Goal: Obtain resource: Obtain resource

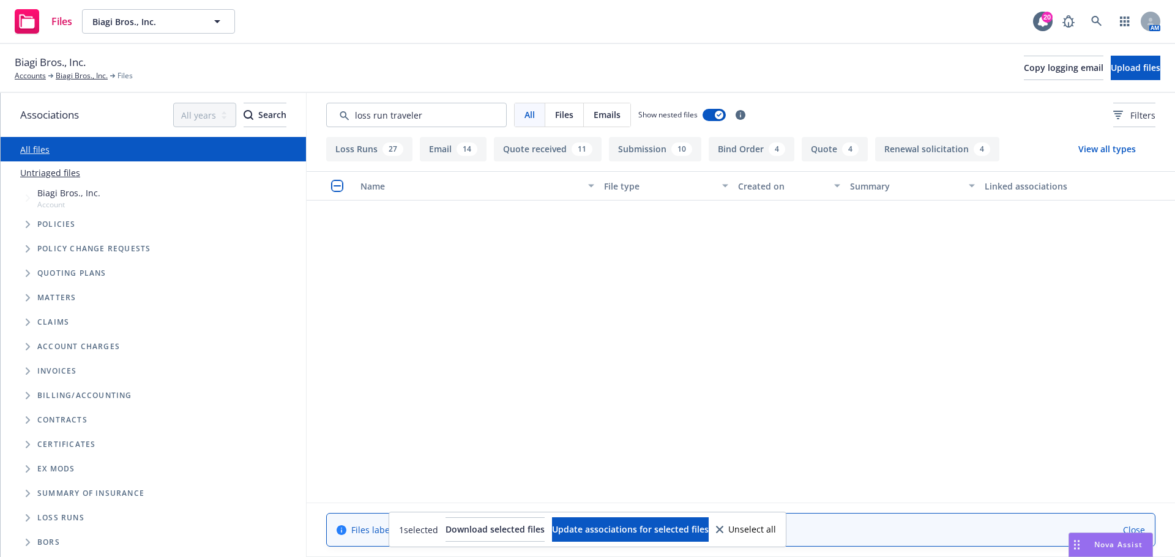
scroll to position [505, 0]
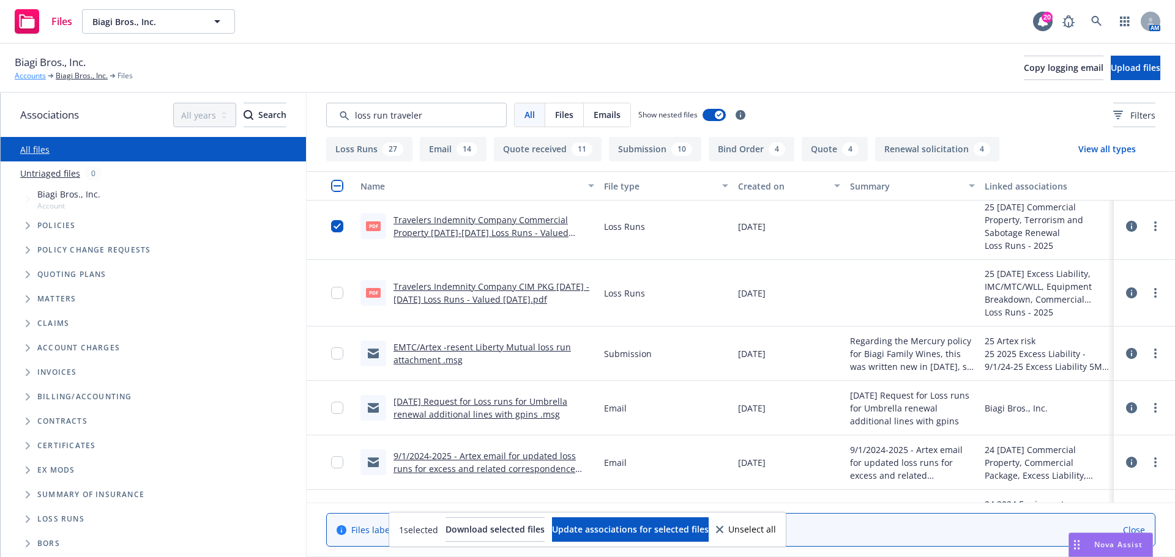
click at [23, 81] on link "Accounts" at bounding box center [30, 75] width 31 height 11
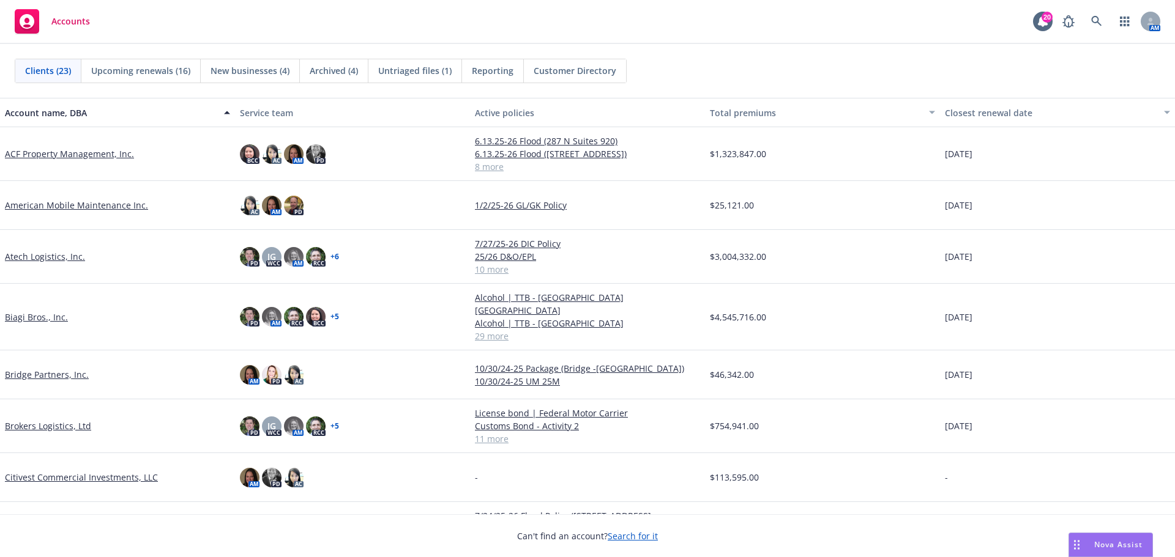
click at [32, 420] on link "Brokers Logistics, Ltd" at bounding box center [48, 426] width 86 height 13
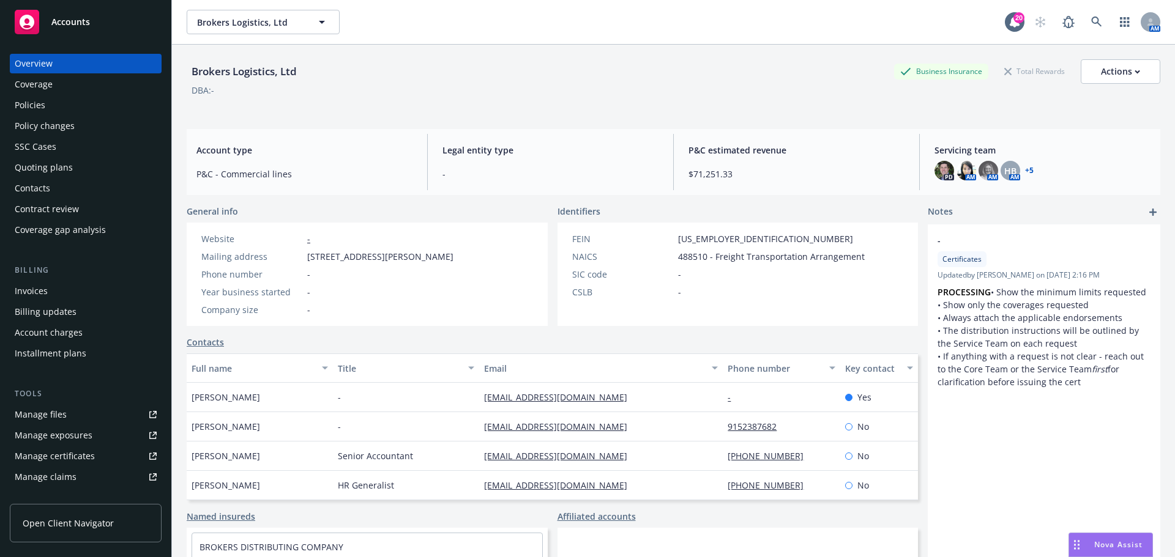
click at [51, 106] on div "Policies" at bounding box center [86, 105] width 142 height 20
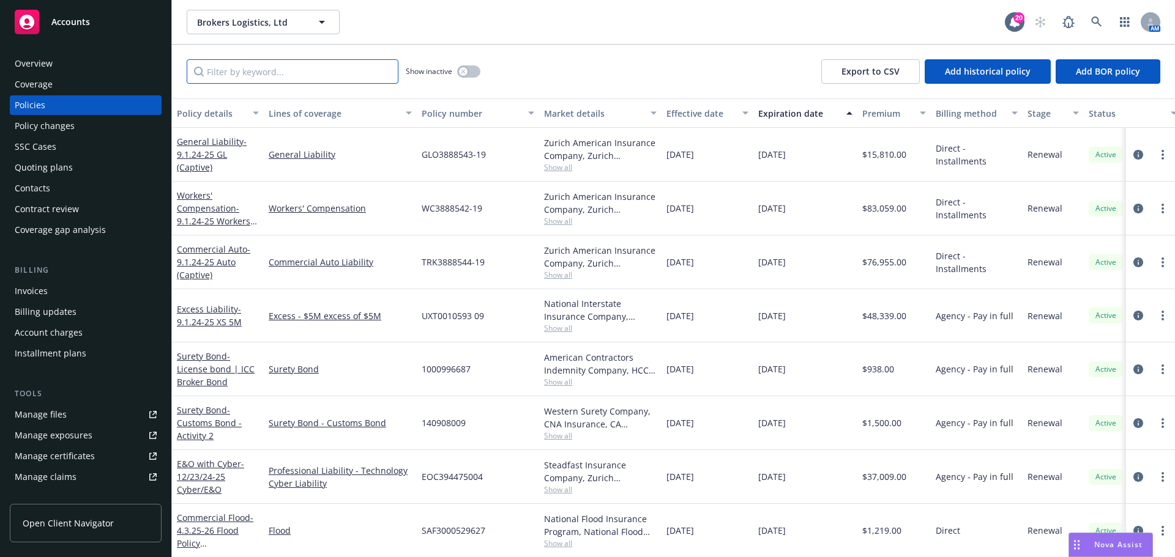
click at [319, 77] on input "Filter by keyword..." at bounding box center [293, 71] width 212 height 24
click at [32, 414] on div "Manage files" at bounding box center [41, 415] width 52 height 20
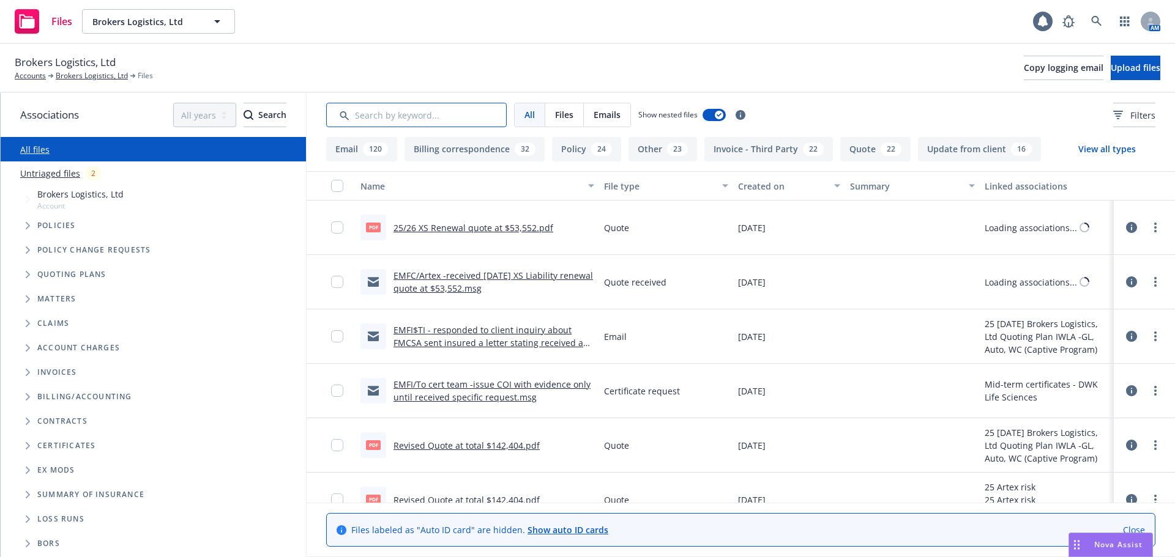
click at [385, 119] on input "Search by keyword..." at bounding box center [416, 115] width 181 height 24
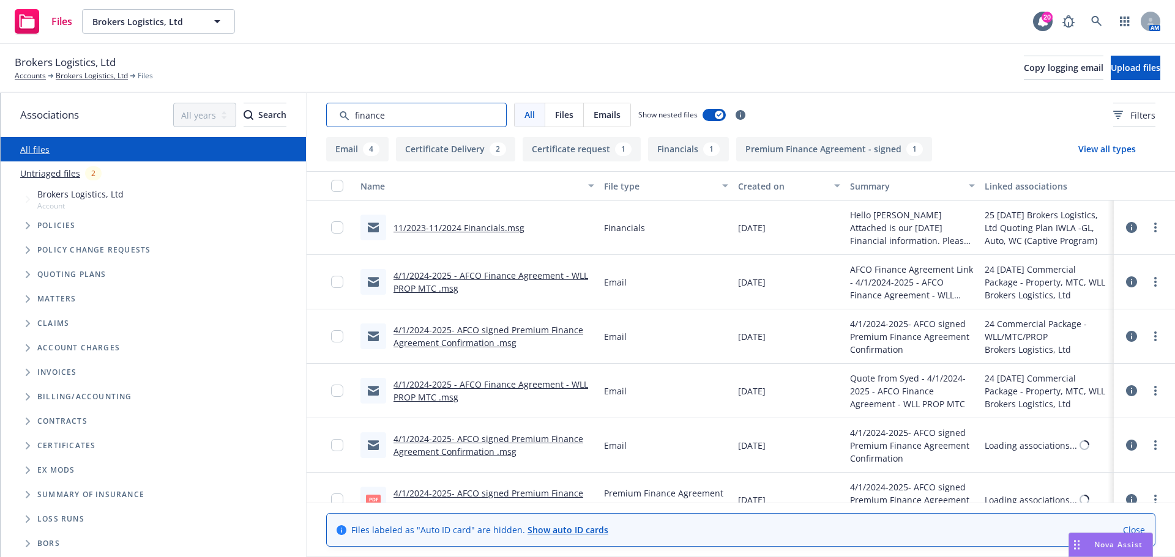
type input "finance"
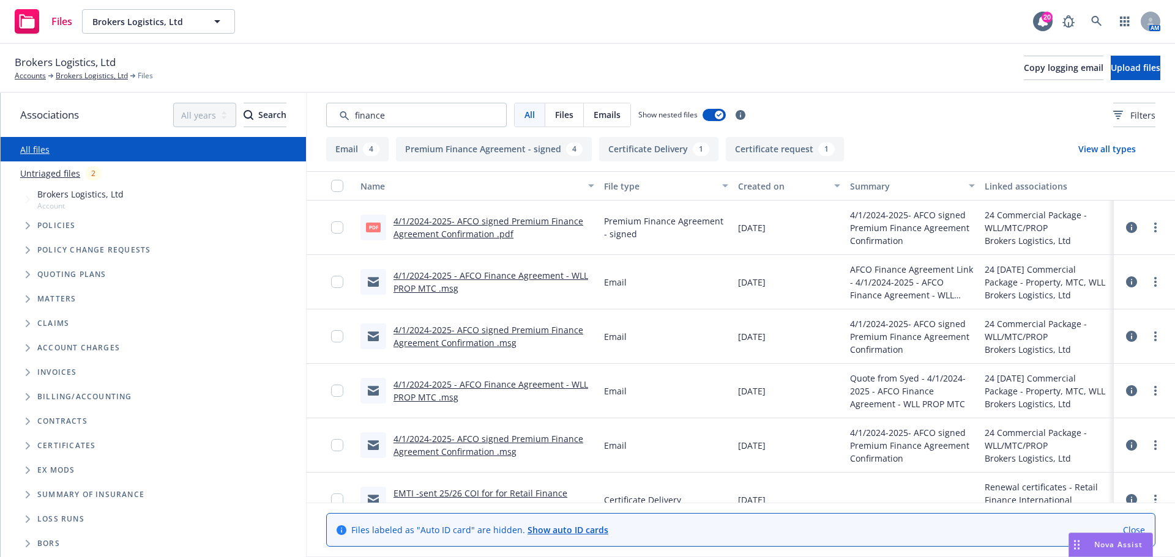
click at [501, 225] on link "4/1/2024-2025- AFCO signed Premium Finance Agreement Confirmation .pdf" at bounding box center [488, 227] width 190 height 24
